Goal: Use online tool/utility: Utilize a website feature to perform a specific function

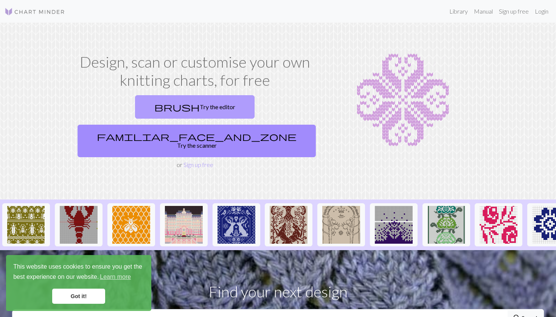
click at [135, 105] on link "brush Try the editor" at bounding box center [194, 106] width 119 height 23
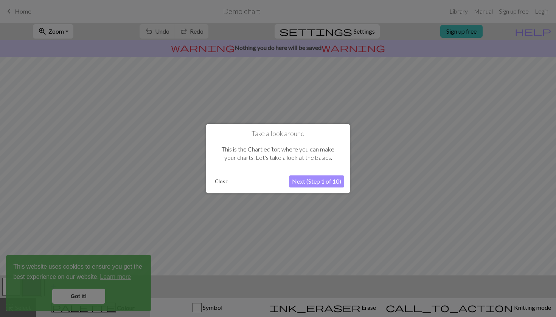
click at [220, 180] on button "Close" at bounding box center [222, 181] width 20 height 11
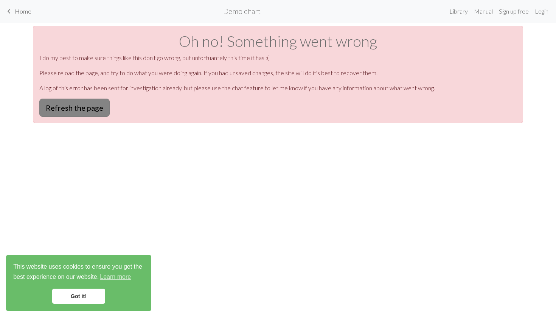
click at [79, 112] on button "Refresh the page" at bounding box center [74, 108] width 70 height 18
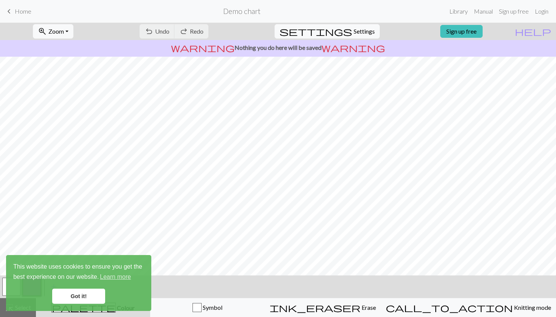
click at [77, 295] on link "Got it!" at bounding box center [78, 296] width 53 height 15
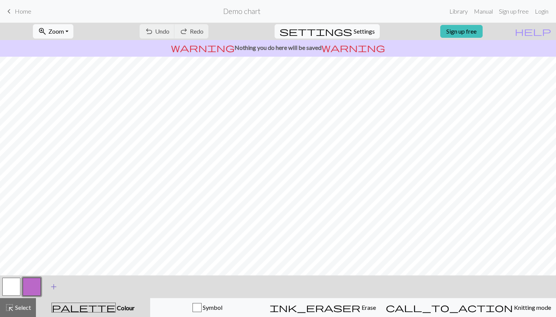
click at [48, 288] on button "add Add a colour" at bounding box center [53, 286] width 19 height 19
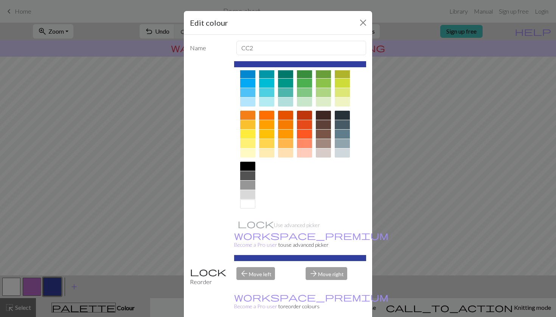
scroll to position [68, 0]
click at [246, 165] on div at bounding box center [247, 166] width 15 height 9
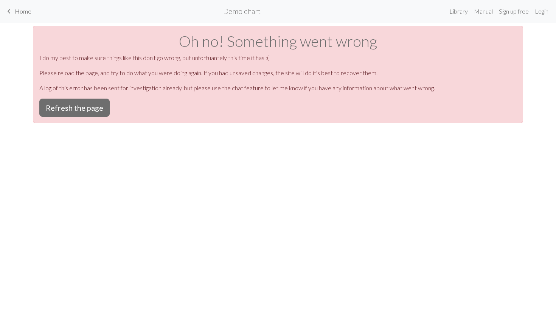
scroll to position [0, 0]
click at [55, 105] on button "Refresh the page" at bounding box center [74, 108] width 70 height 18
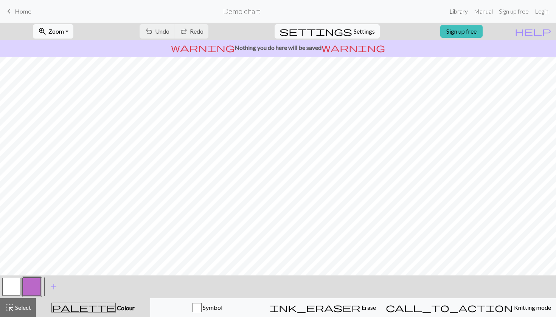
click at [458, 8] on link "Library" at bounding box center [458, 11] width 25 height 15
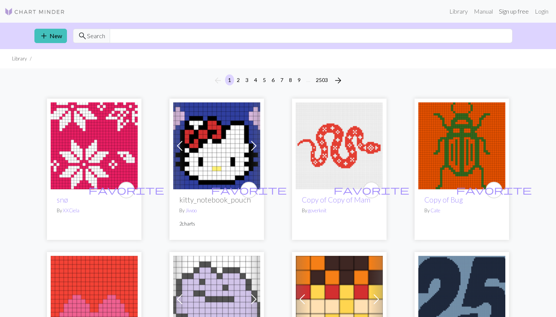
click at [508, 12] on link "Sign up free" at bounding box center [513, 11] width 36 height 15
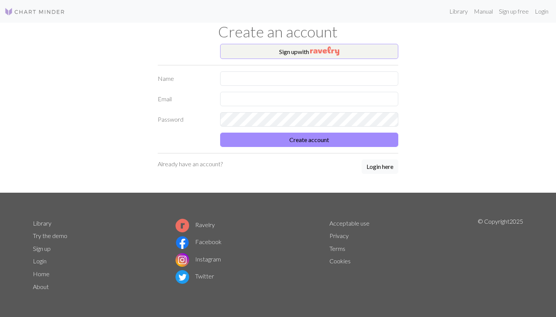
click at [40, 288] on link "About" at bounding box center [41, 286] width 16 height 7
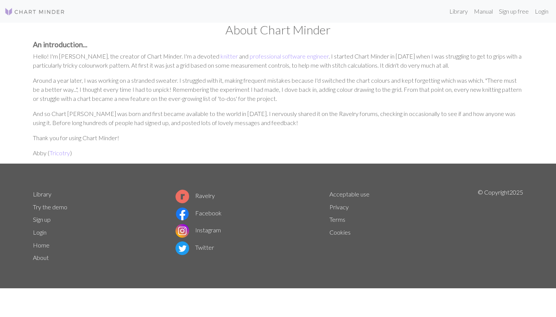
click at [333, 219] on link "Terms" at bounding box center [337, 219] width 16 height 7
click at [333, 220] on link "Terms" at bounding box center [337, 219] width 16 height 7
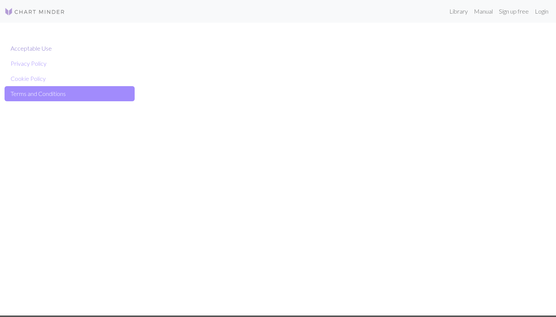
click at [13, 51] on link "Acceptable Use" at bounding box center [70, 48] width 130 height 15
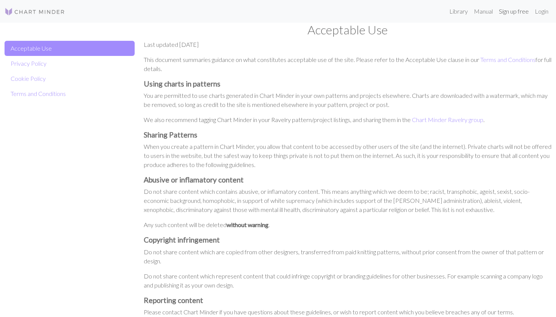
click at [512, 12] on link "Sign up free" at bounding box center [513, 11] width 36 height 15
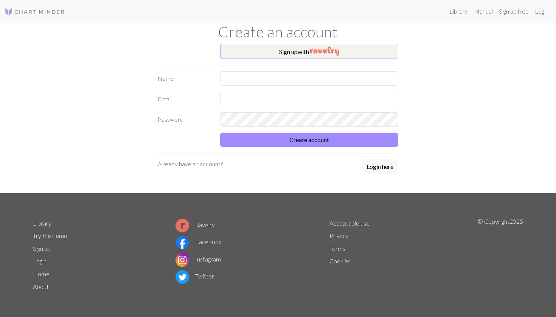
click at [48, 237] on link "Try the demo" at bounding box center [50, 235] width 34 height 7
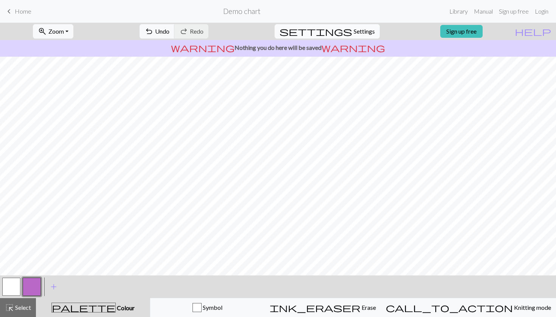
click at [361, 31] on span "Settings" at bounding box center [363, 31] width 21 height 9
select select "aran"
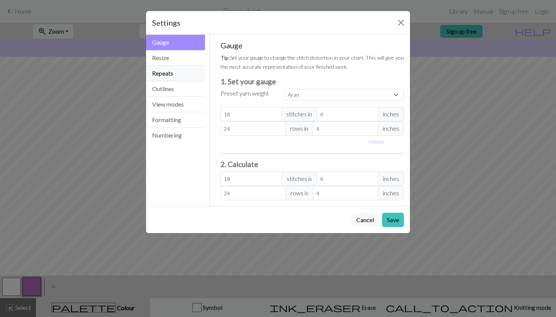
click at [169, 74] on button "Repeats" at bounding box center [175, 73] width 59 height 15
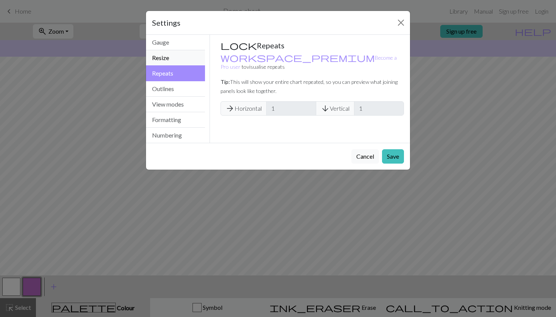
click at [167, 56] on button "Resize" at bounding box center [175, 57] width 59 height 15
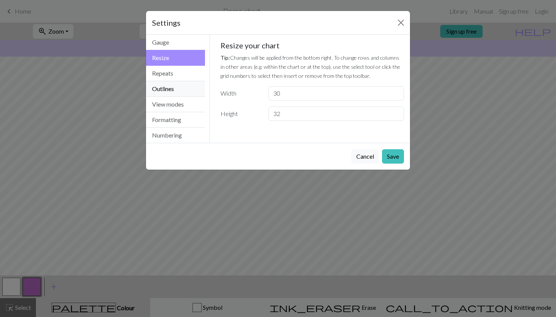
click at [167, 85] on button "Outlines" at bounding box center [175, 88] width 59 height 15
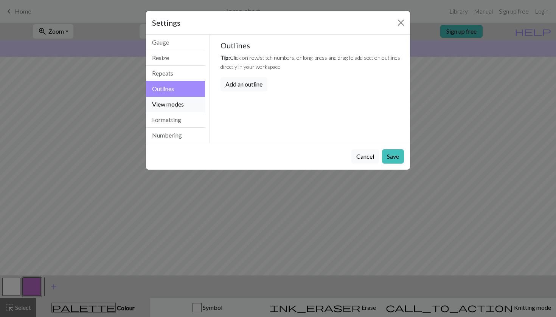
click at [167, 104] on button "View modes" at bounding box center [175, 104] width 59 height 15
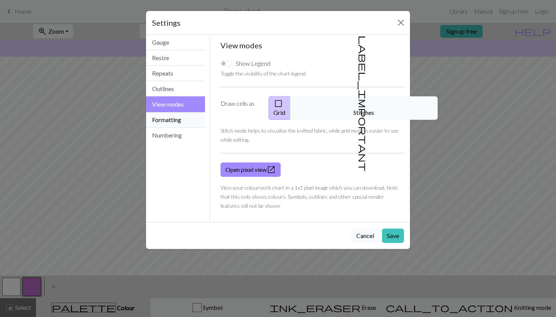
click at [167, 118] on button "Formatting" at bounding box center [175, 119] width 59 height 15
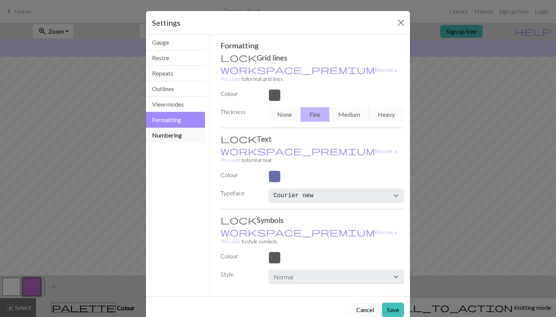
click at [167, 136] on button "Numbering" at bounding box center [175, 135] width 59 height 15
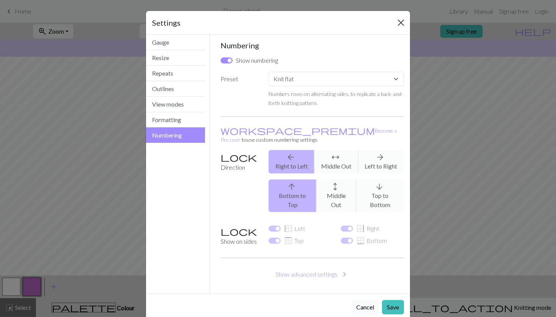
click at [401, 22] on button "Close" at bounding box center [401, 23] width 12 height 12
